Goal: Find specific page/section

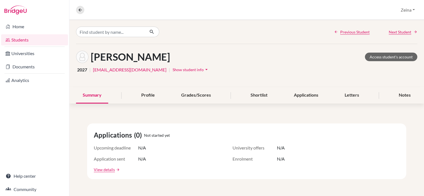
click at [27, 40] on link "Students" at bounding box center [34, 39] width 67 height 11
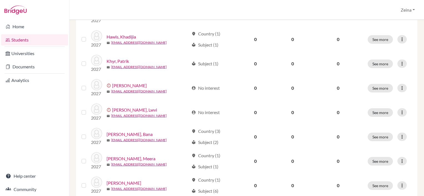
scroll to position [438, 0]
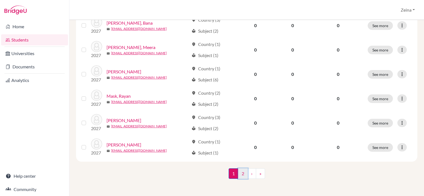
click at [241, 172] on link "2" at bounding box center [243, 174] width 10 height 11
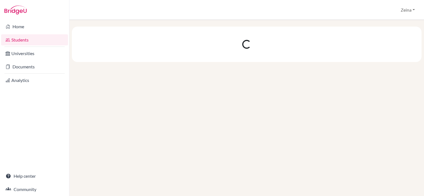
scroll to position [0, 0]
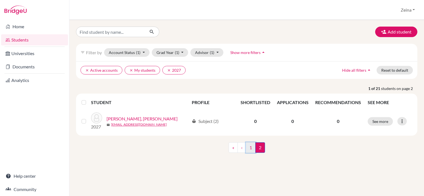
click at [249, 145] on link "1" at bounding box center [251, 148] width 10 height 11
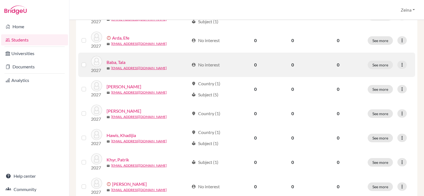
scroll to position [228, 0]
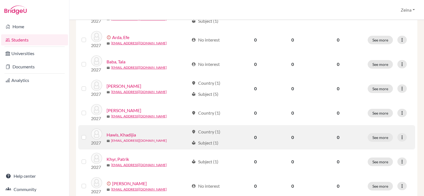
click at [125, 139] on link "khadijah2027@students.tws-rak.org" at bounding box center [139, 140] width 56 height 5
click at [124, 133] on link "Hawis, Khadijia" at bounding box center [121, 135] width 29 height 7
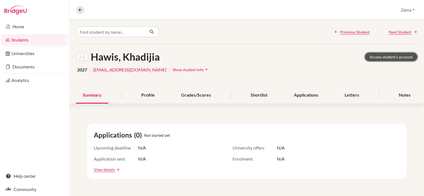
click at [375, 57] on link "Access student's account" at bounding box center [391, 57] width 52 height 9
